Goal: Task Accomplishment & Management: Use online tool/utility

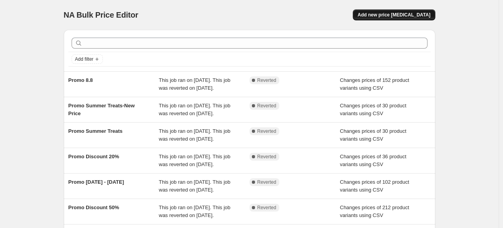
click at [412, 15] on span "Add new price [MEDICAL_DATA]" at bounding box center [393, 15] width 73 height 6
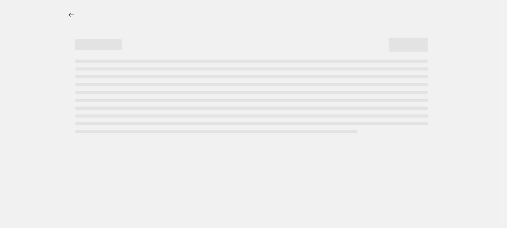
select select "percentage"
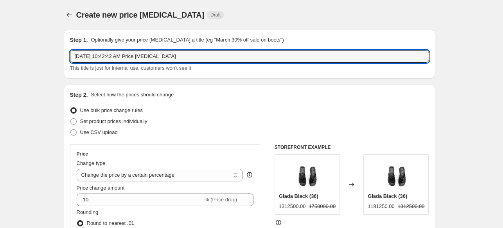
drag, startPoint x: 200, startPoint y: 55, endPoint x: 71, endPoint y: 54, distance: 129.0
click at [71, 54] on div "Step 1. Optionally give your price change job a title (eg "March 30% off sale o…" at bounding box center [249, 54] width 371 height 48
paste input "promo disc 17% + 8% periode 15 - 18 Agustus 2025"
click at [78, 56] on input "promo disc 17% + 8% periode 15 - 18 Agustus 2025" at bounding box center [249, 56] width 359 height 13
drag, startPoint x: 127, startPoint y: 56, endPoint x: 237, endPoint y: 54, distance: 109.9
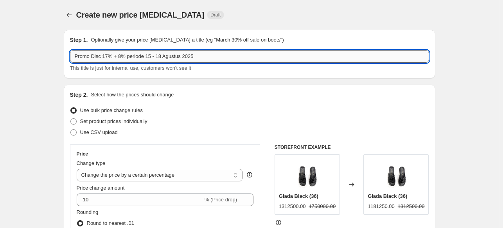
click at [237, 54] on input "Promo Disc 17% + 8% periode 15 - 18 Agustus 2025" at bounding box center [249, 56] width 359 height 13
type input "Promo Disc 17% + 8%"
click at [93, 131] on span "Use CSV upload" at bounding box center [99, 132] width 38 height 6
click at [71, 129] on input "Use CSV upload" at bounding box center [70, 129] width 0 height 0
radio input "true"
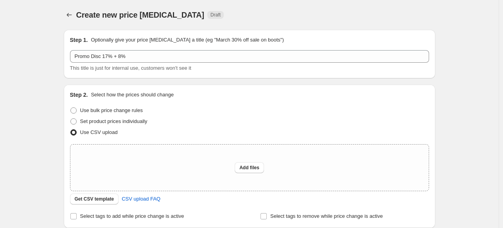
scroll to position [39, 0]
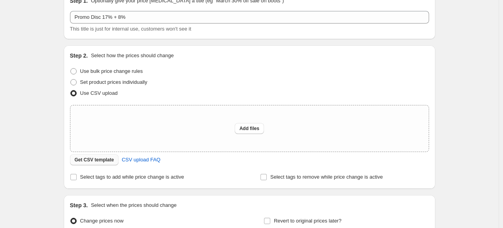
click at [99, 160] on span "Get CSV template" at bounding box center [94, 159] width 39 height 6
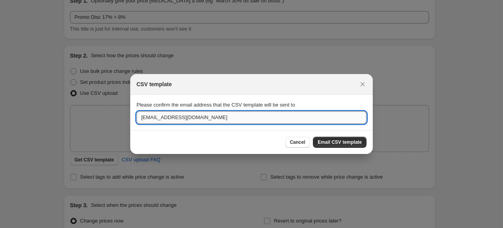
drag, startPoint x: 209, startPoint y: 115, endPoint x: 142, endPoint y: 115, distance: 67.6
click at [142, 115] on input "cs@shaddyindonesia.com" at bounding box center [251, 117] width 230 height 13
type input "indrikaayun@gmail.com"
click at [324, 142] on span "Email CSV template" at bounding box center [339, 142] width 44 height 6
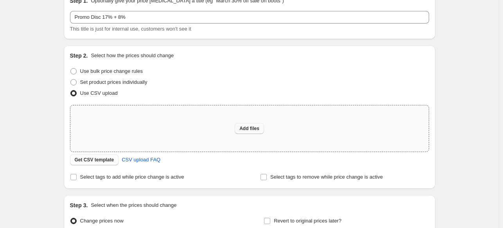
click at [248, 131] on span "Add files" at bounding box center [249, 128] width 20 height 6
type input "C:\fakepath\SHADDY Website - Promo 17% + 8%.csv"
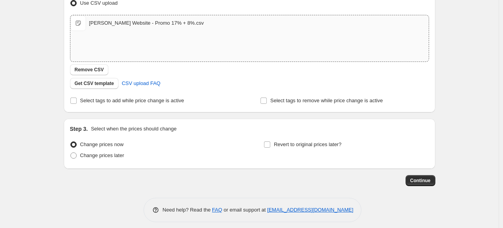
scroll to position [134, 0]
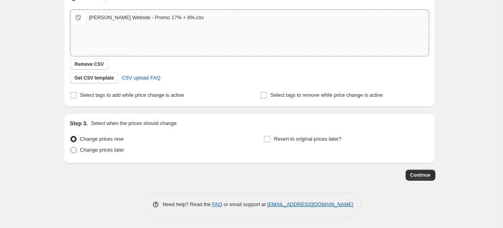
click at [115, 148] on span "Change prices later" at bounding box center [102, 150] width 44 height 6
click at [71, 147] on input "Change prices later" at bounding box center [70, 147] width 0 height 0
radio input "true"
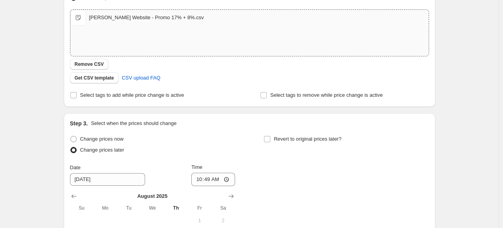
scroll to position [213, 0]
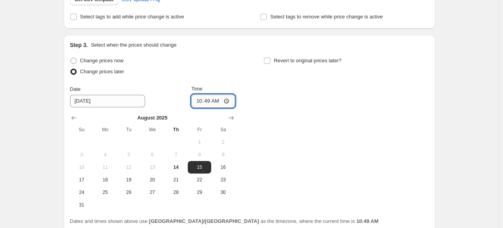
click at [229, 100] on input "10:49" at bounding box center [213, 100] width 44 height 13
type input "00:00"
click at [300, 126] on div "Change prices now Change prices later Date 8/15/2025 Time 00:00 August 2025 Su …" at bounding box center [249, 133] width 359 height 156
click at [269, 59] on input "Revert to original prices later?" at bounding box center [267, 60] width 6 height 6
checkbox input "true"
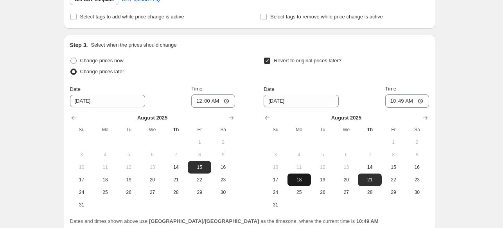
click at [302, 177] on span "18" at bounding box center [298, 179] width 17 height 6
type input "8/18/2025"
click at [423, 101] on input "10:49" at bounding box center [407, 100] width 44 height 13
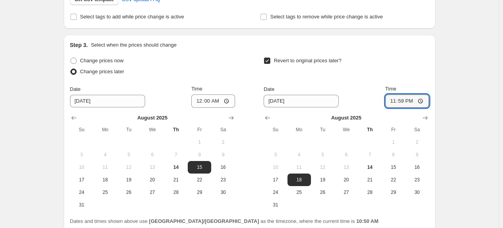
type input "23:59"
click at [471, 101] on div "Create new price change job. This page is ready Create new price change job Dra…" at bounding box center [249, 41] width 498 height 509
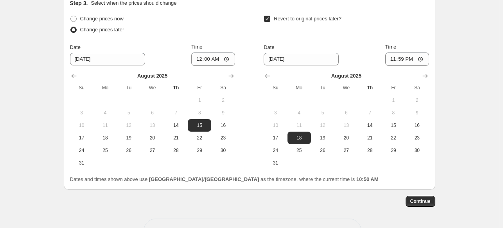
scroll to position [281, 0]
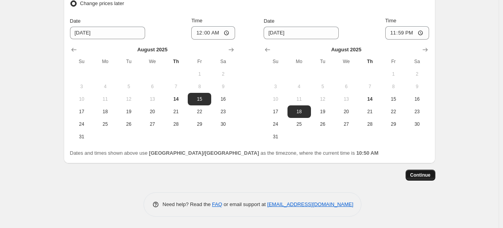
click at [425, 177] on span "Continue" at bounding box center [420, 175] width 20 height 6
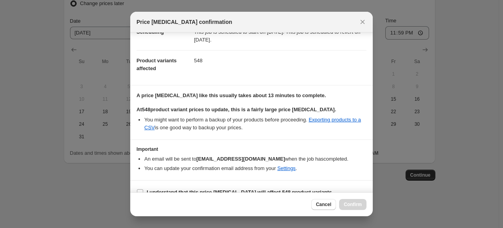
scroll to position [36, 0]
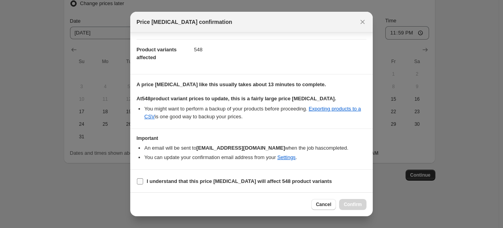
click at [141, 180] on input "I understand that this price change job will affect 548 product variants" at bounding box center [140, 181] width 6 height 6
checkbox input "true"
click at [355, 202] on span "Confirm" at bounding box center [353, 204] width 18 height 6
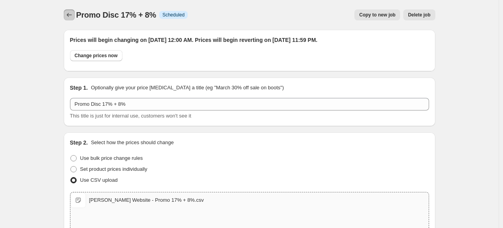
click at [68, 16] on icon "Price change jobs" at bounding box center [69, 15] width 8 height 8
